Goal: Information Seeking & Learning: Learn about a topic

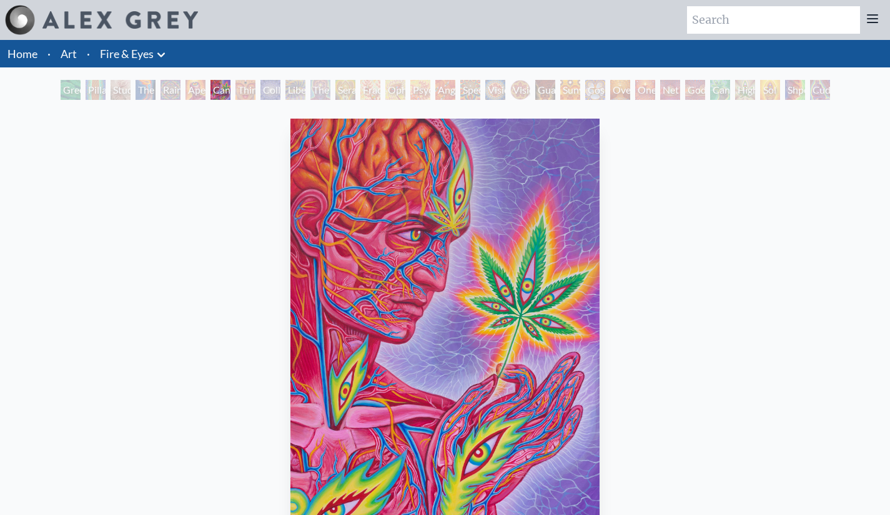
click at [4, 56] on li "Home" at bounding box center [21, 53] width 42 height 27
click at [13, 54] on link "Home" at bounding box center [22, 54] width 30 height 14
click at [161, 90] on div "Rainbow Eye Ripple" at bounding box center [171, 90] width 20 height 20
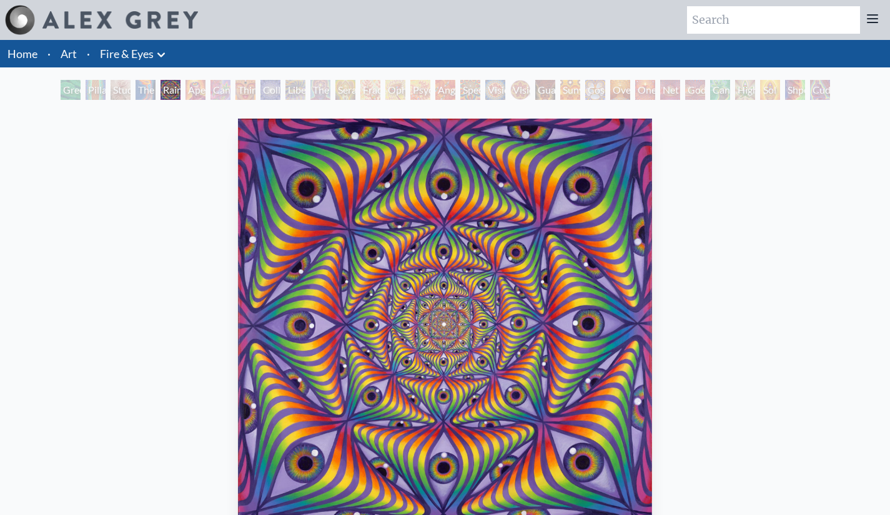
click at [62, 89] on div "Green Hand" at bounding box center [71, 90] width 20 height 20
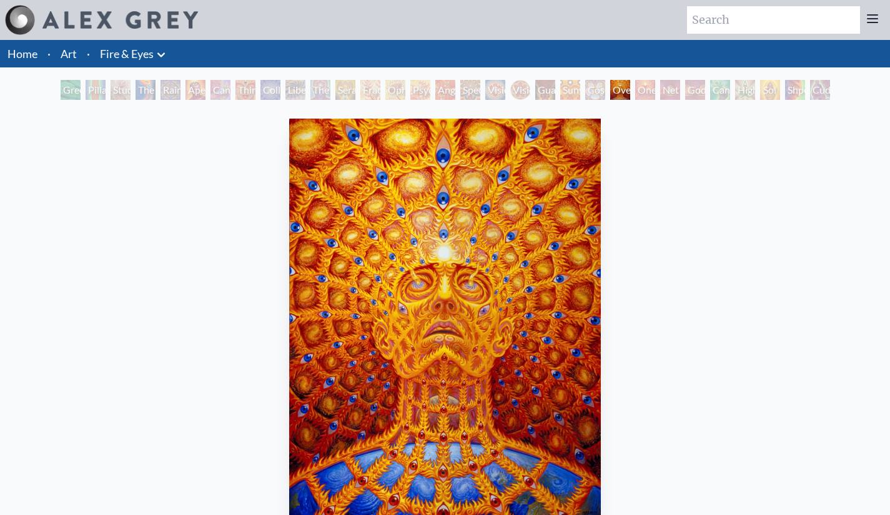
click at [610, 89] on div "Oversoul" at bounding box center [620, 90] width 20 height 20
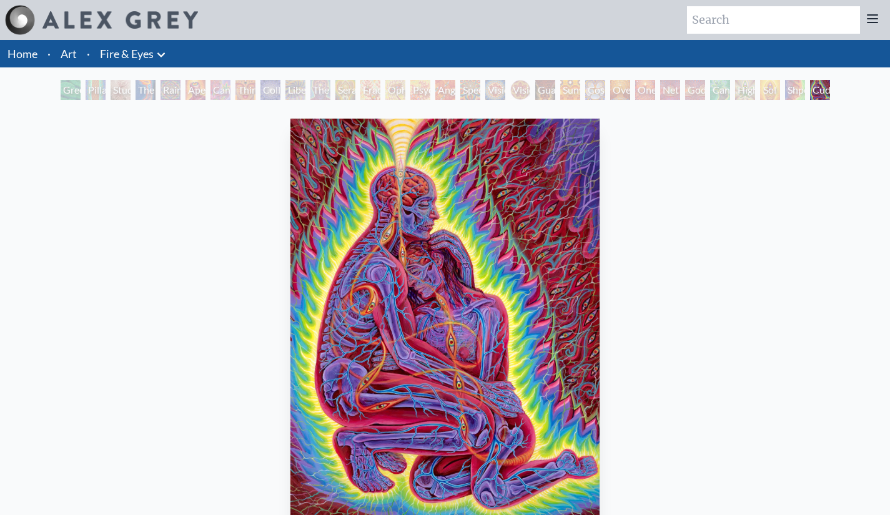
click at [89, 61] on li "·" at bounding box center [88, 53] width 13 height 27
click at [76, 57] on link "Art" at bounding box center [69, 53] width 16 height 17
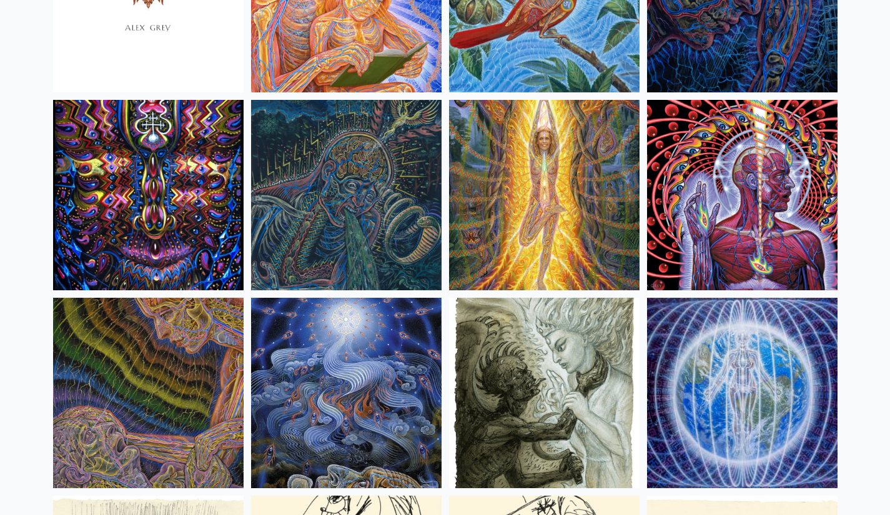
scroll to position [7809, 0]
